Goal: Task Accomplishment & Management: Manage account settings

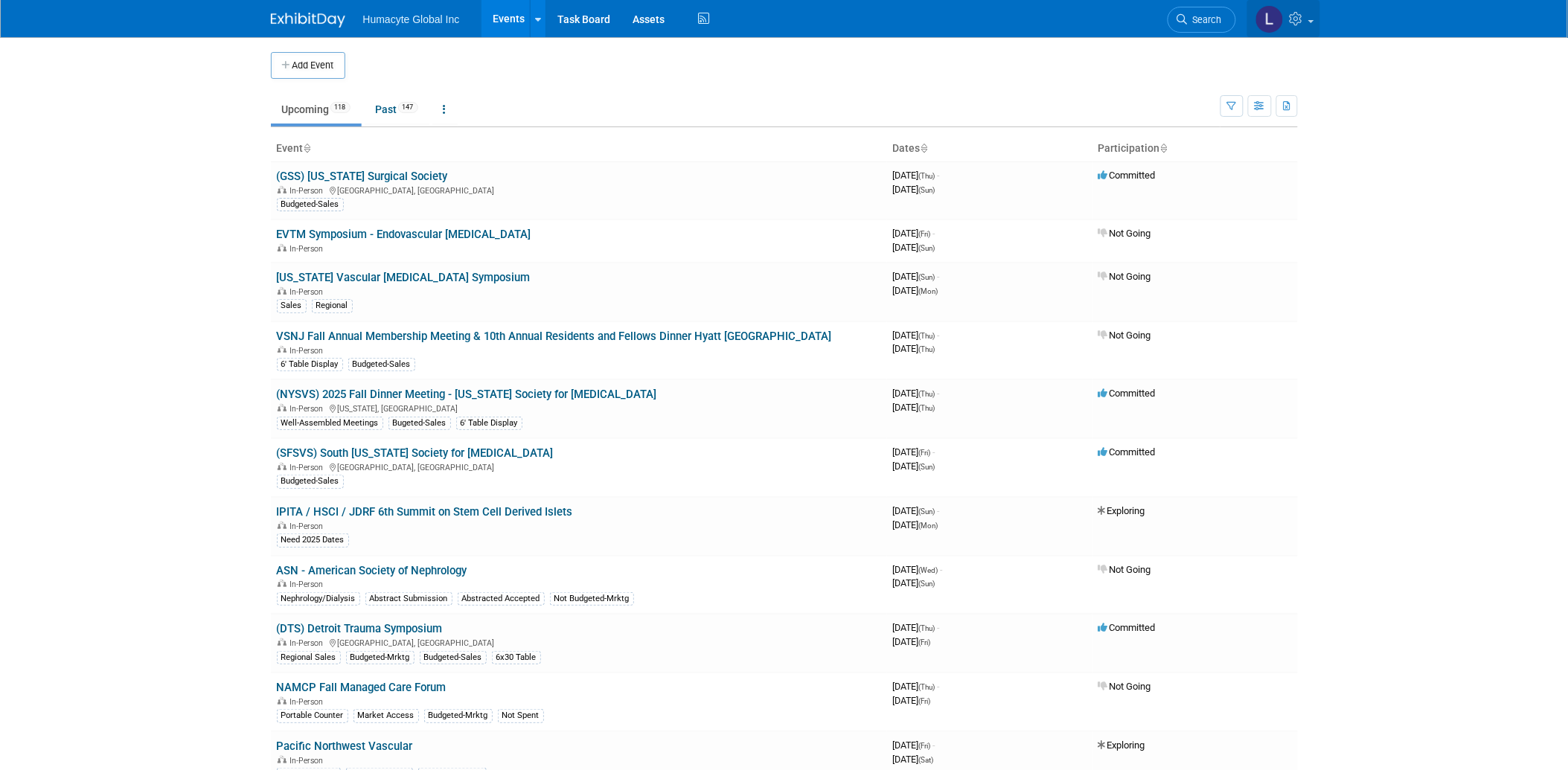
click at [1298, 20] on icon at bounding box center [1298, 19] width 17 height 14
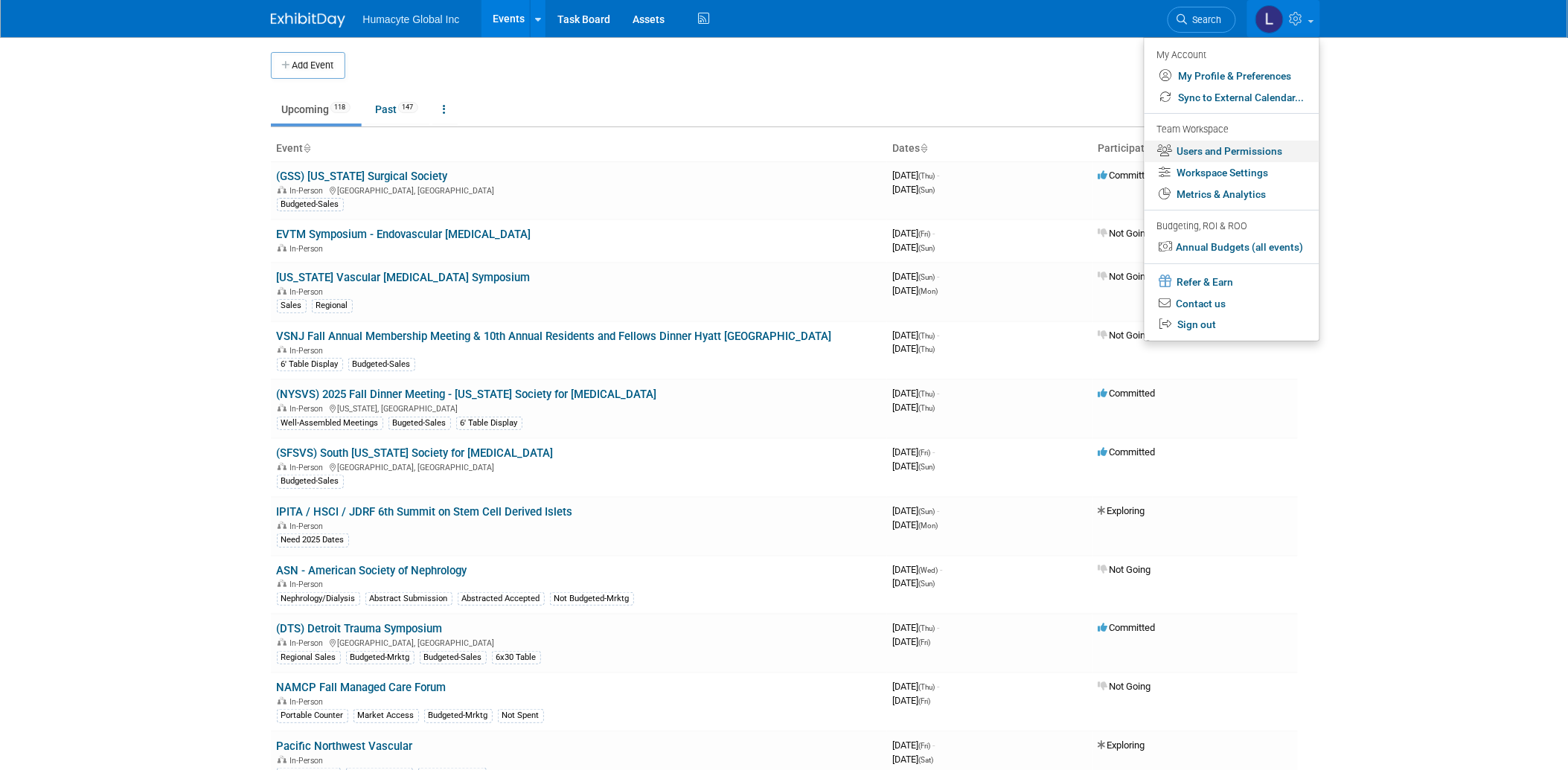
click at [1234, 151] on link "Users and Permissions" at bounding box center [1232, 152] width 175 height 22
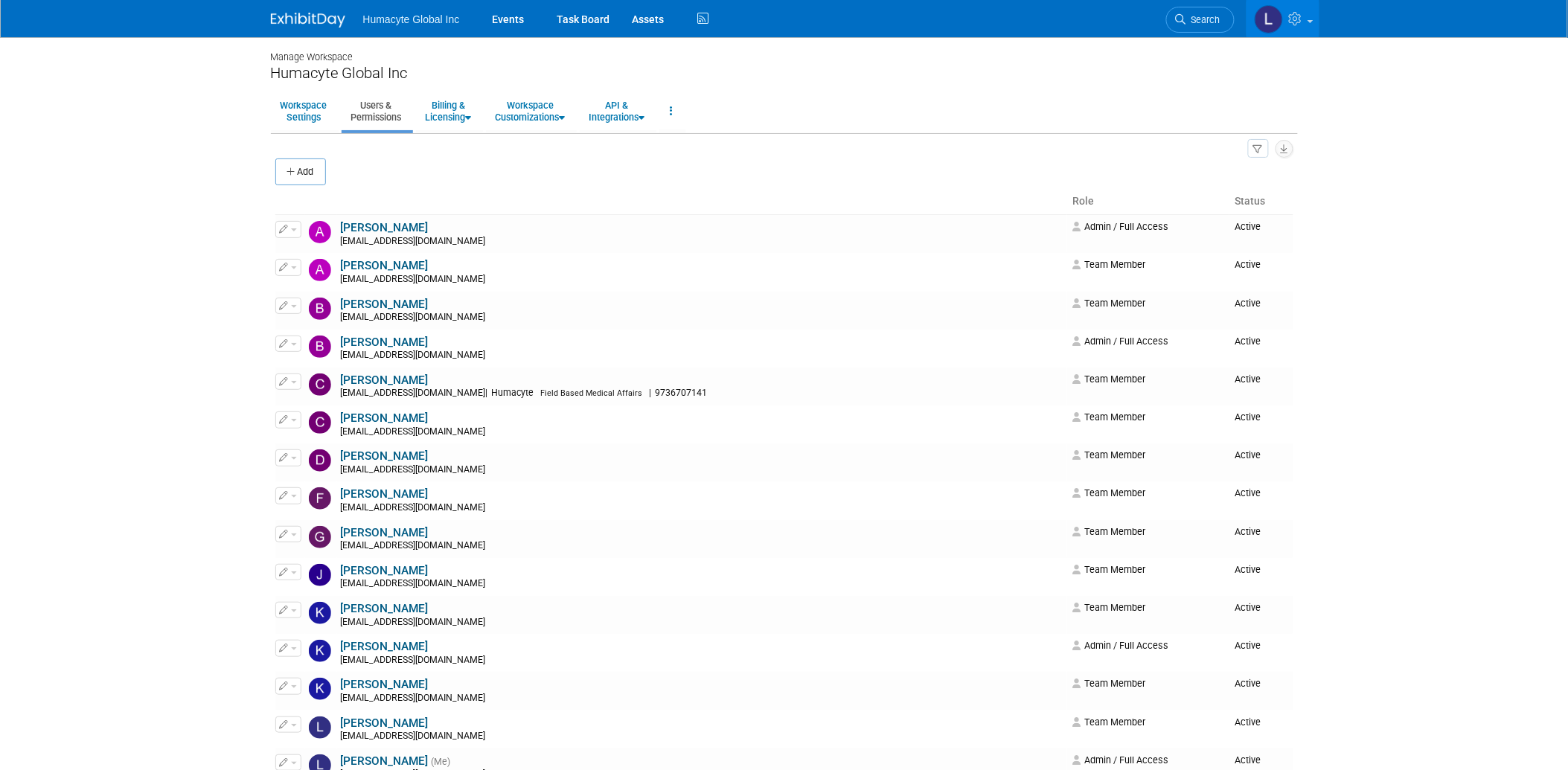
click at [360, 116] on link "Users & Permissions" at bounding box center [376, 110] width 70 height 36
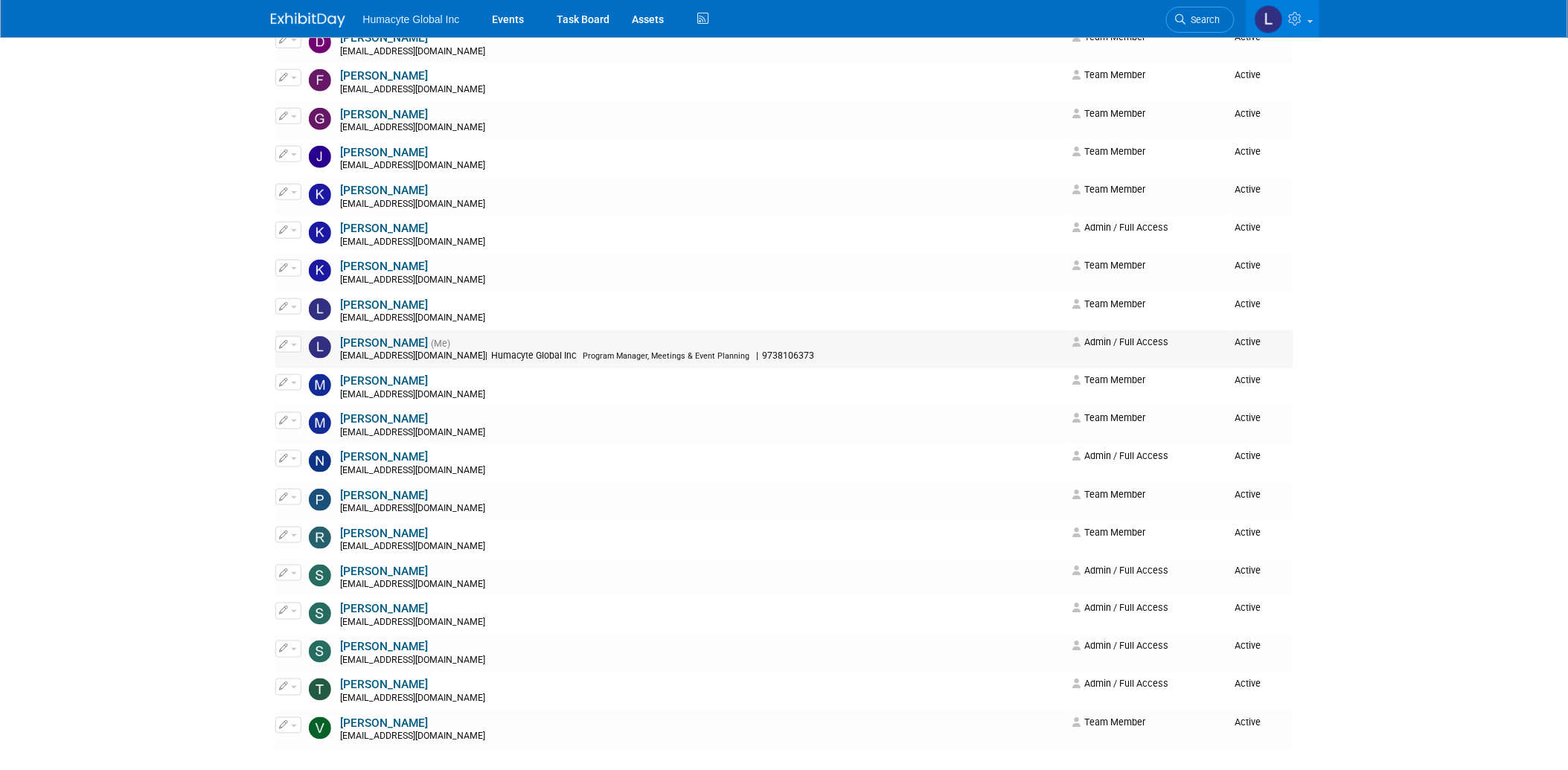
scroll to position [496, 0]
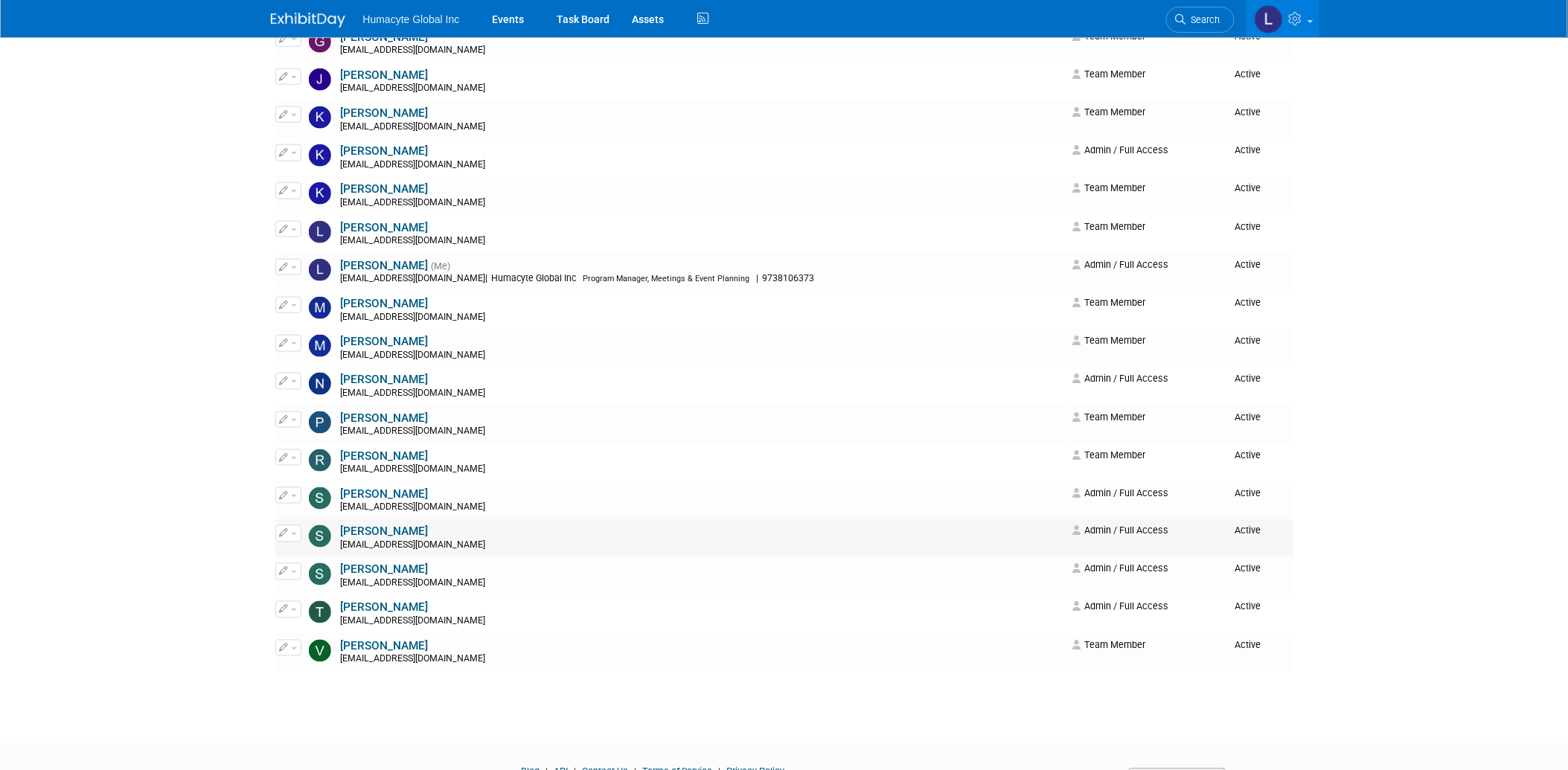
click at [294, 535] on span "button" at bounding box center [294, 533] width 6 height 3
click at [306, 557] on link "Edit" at bounding box center [334, 558] width 117 height 21
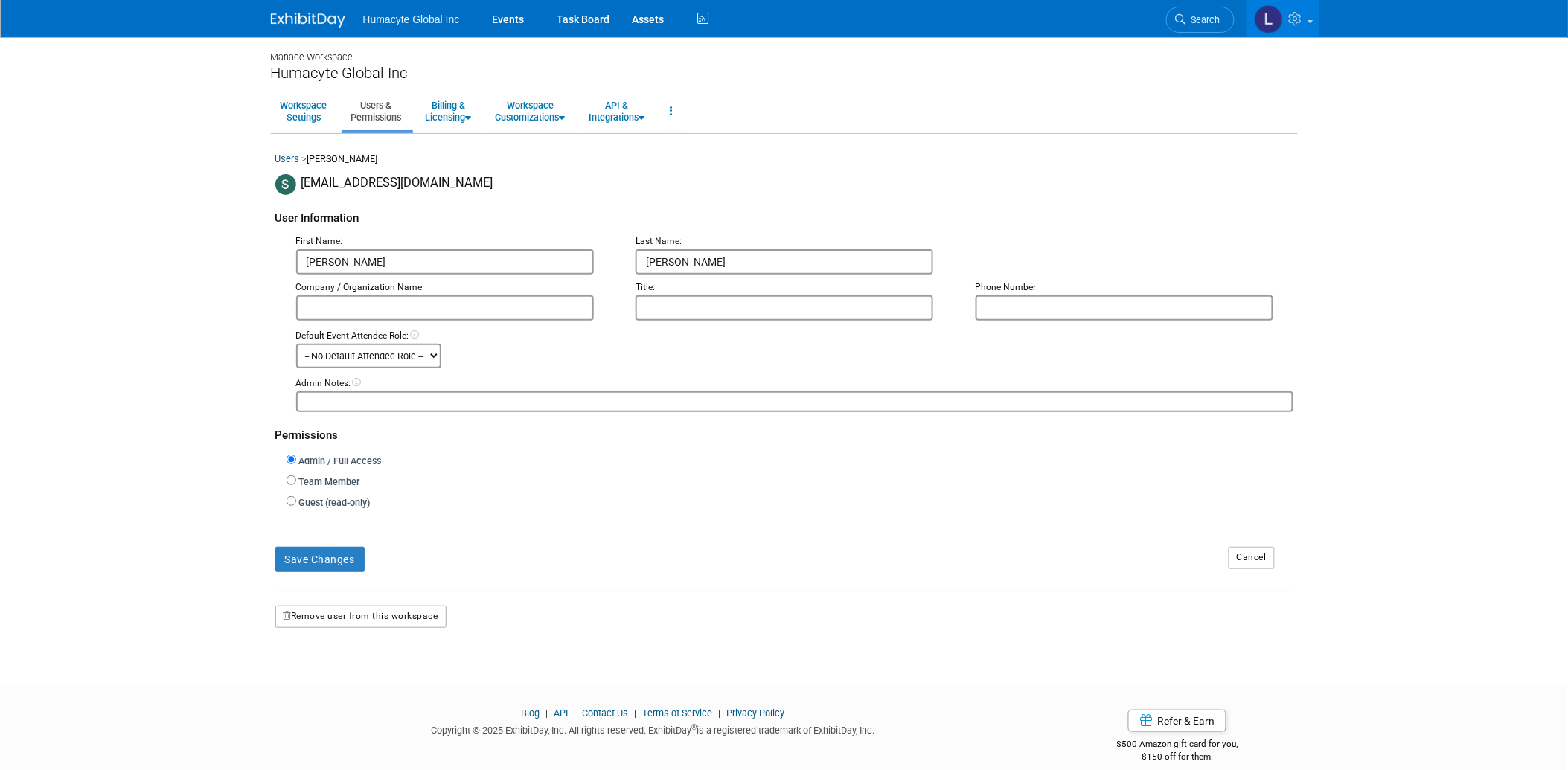
click at [389, 614] on button "Remove user from this workspace" at bounding box center [361, 616] width 172 height 23
click at [336, 670] on icon at bounding box center [334, 675] width 11 height 10
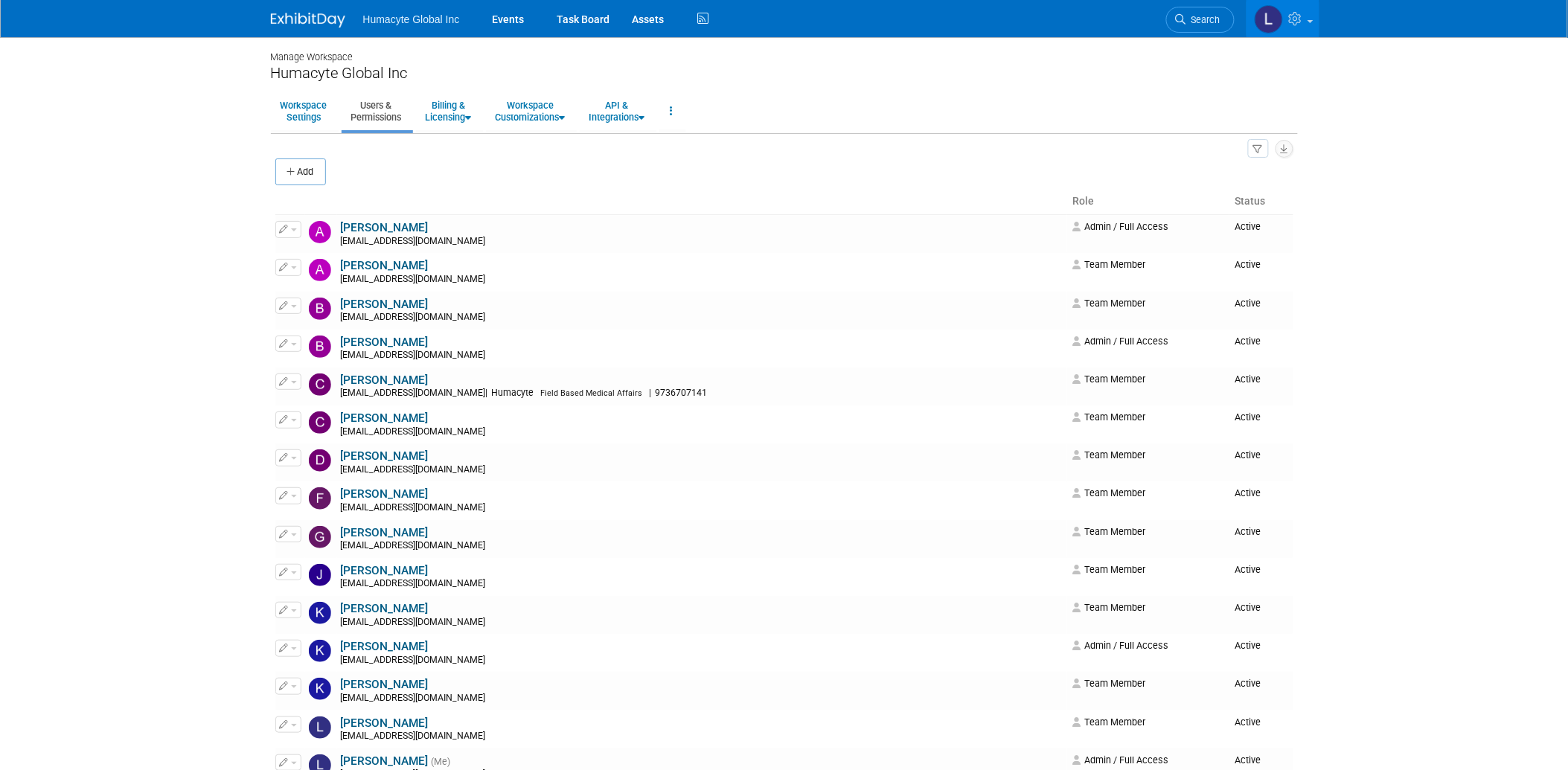
click at [1070, 204] on th "Role" at bounding box center [1148, 202] width 163 height 26
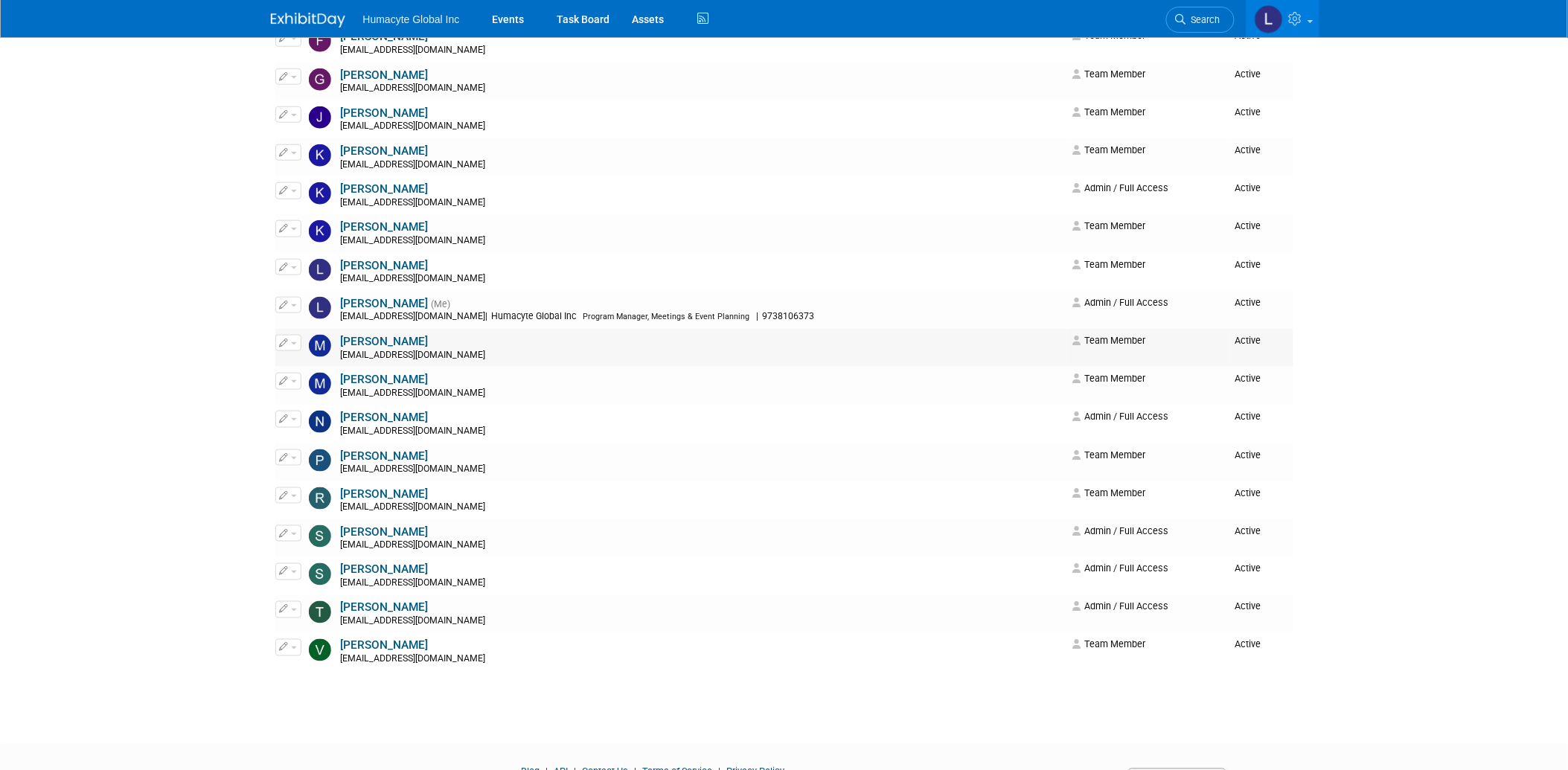
scroll to position [496, 0]
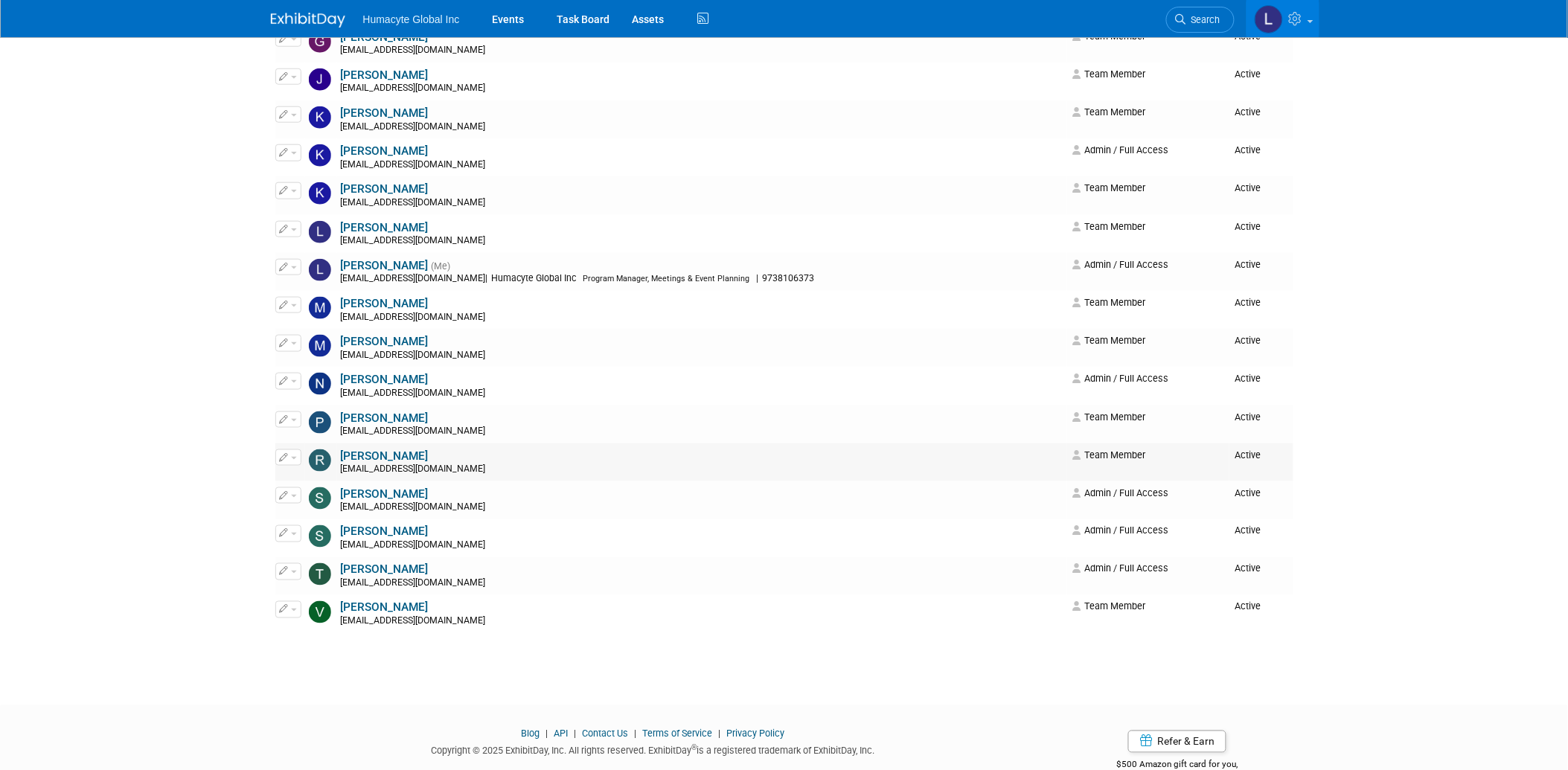
click at [357, 456] on link "[PERSON_NAME]" at bounding box center [385, 456] width 88 height 14
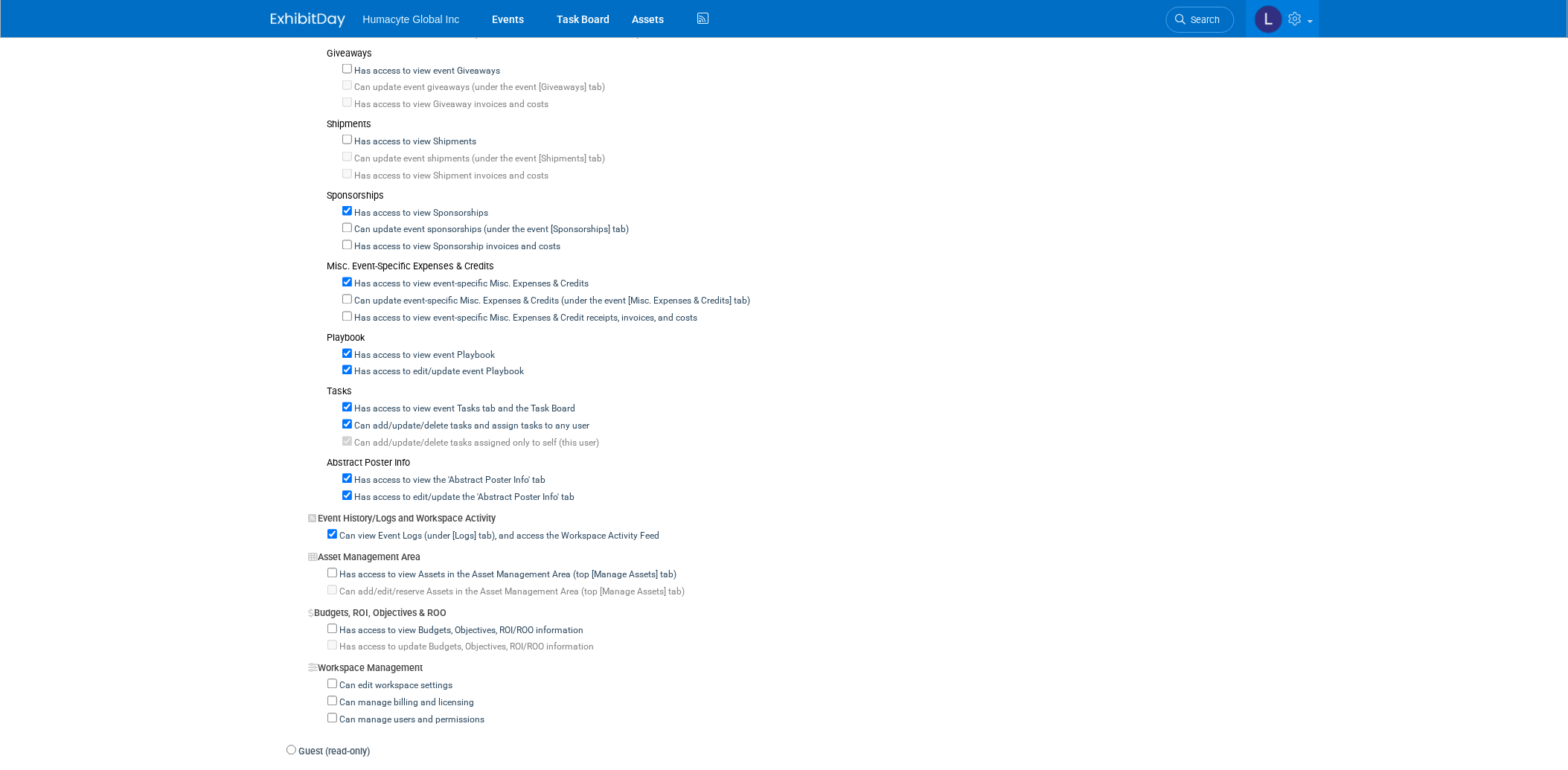
scroll to position [827, 0]
